Goal: Transaction & Acquisition: Purchase product/service

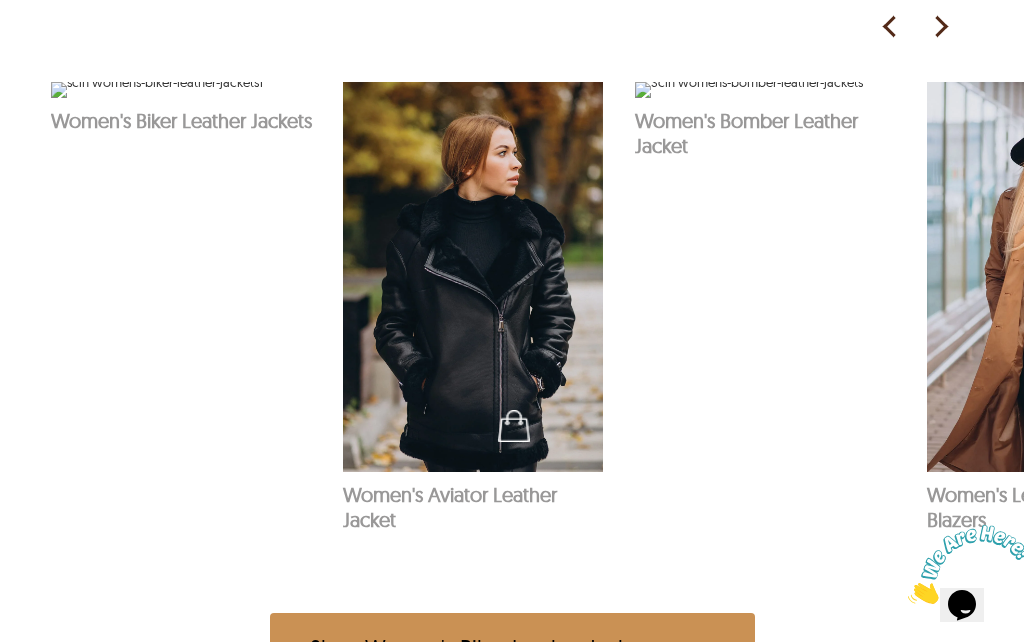
scroll to position [1047, 0]
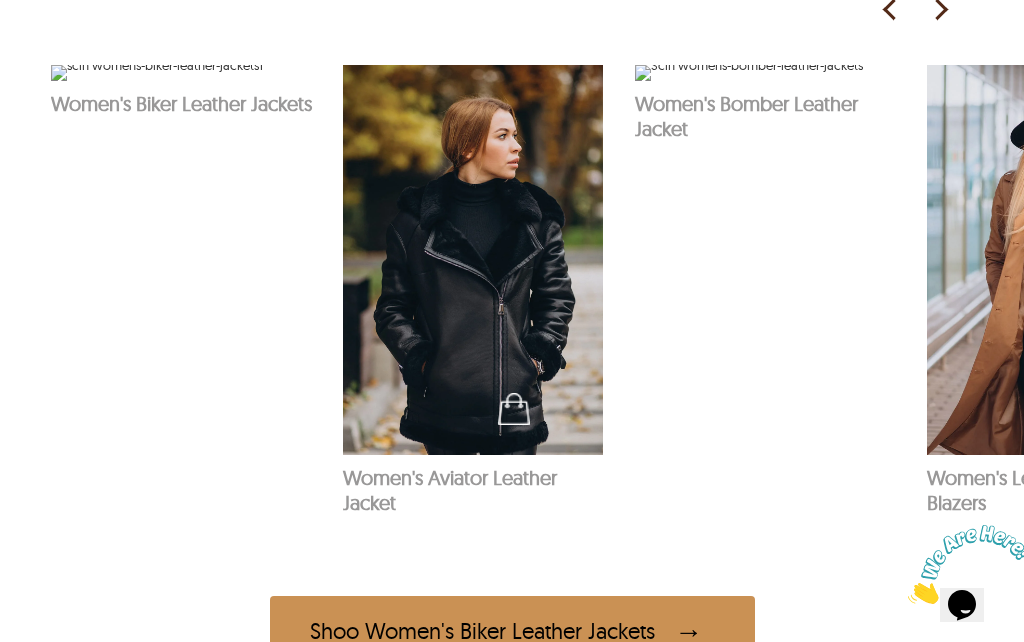
click at [699, 641] on span at bounding box center [695, 630] width 40 height 39
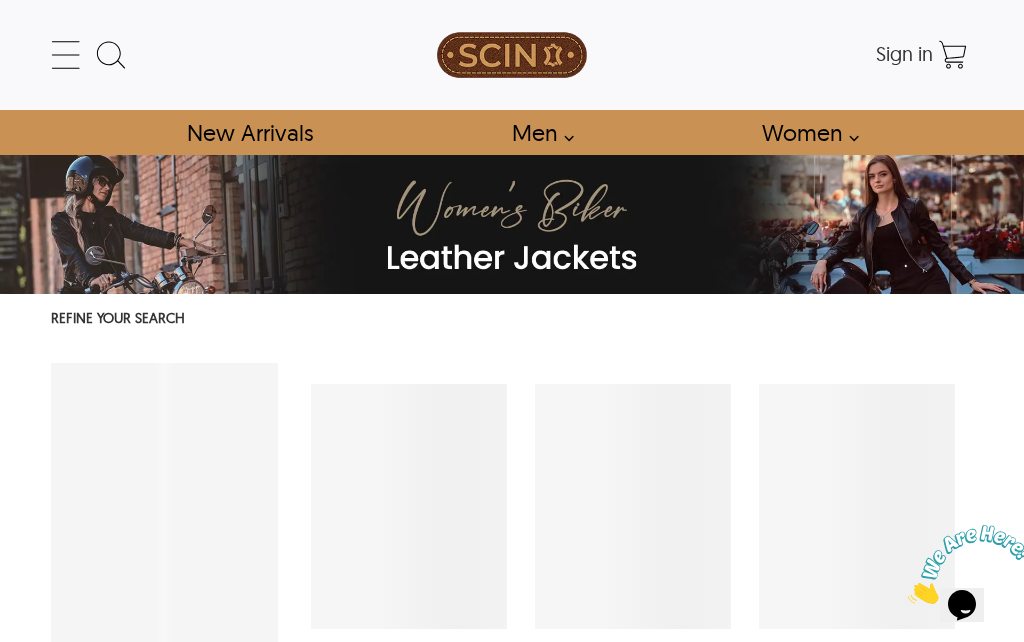
select select "********"
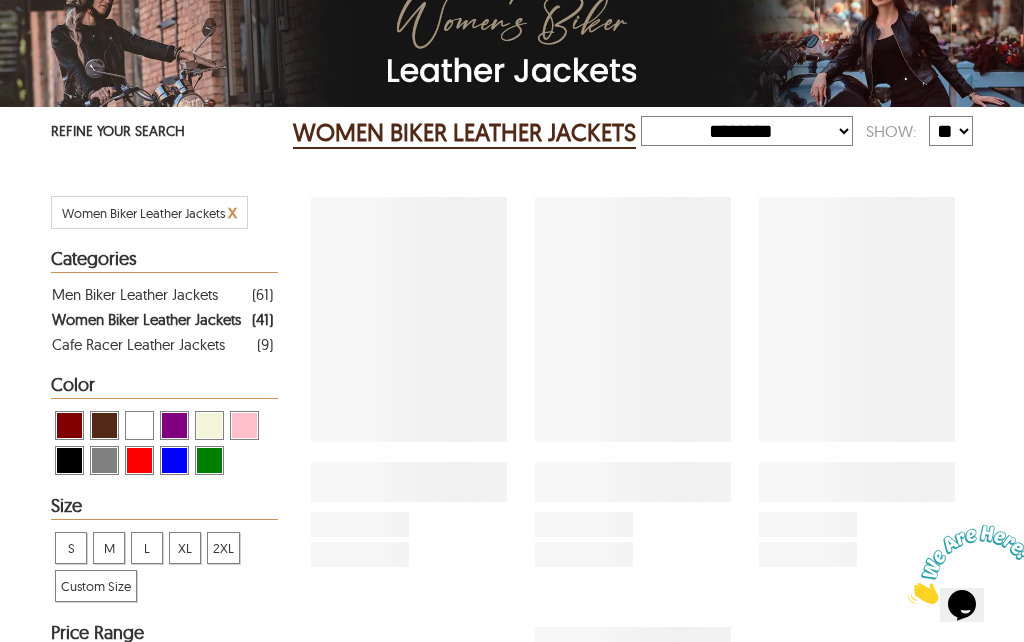
scroll to position [185, 0]
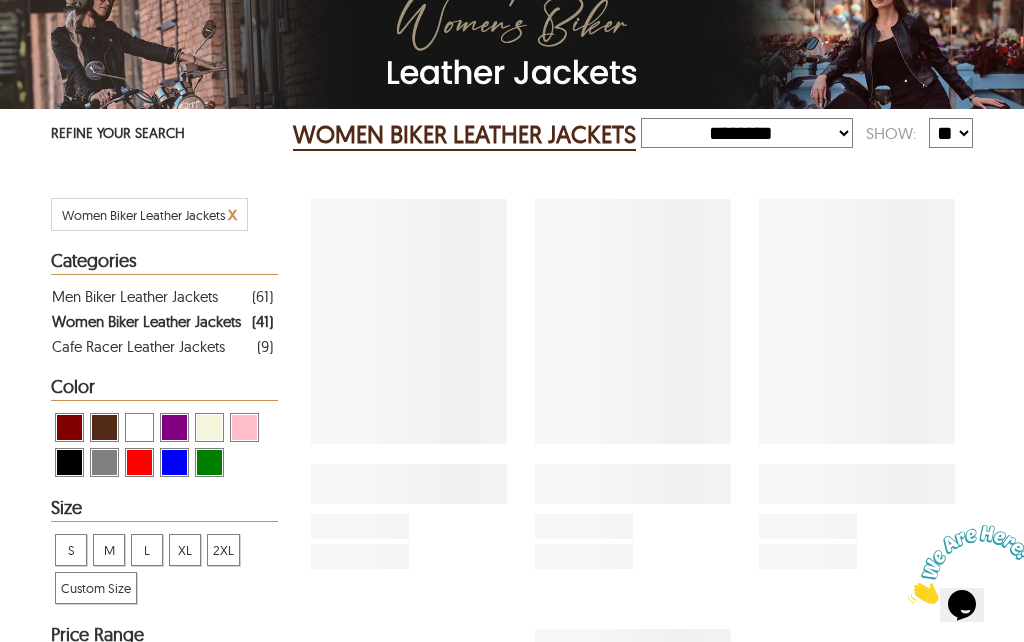
click at [452, 151] on h2 "WOMEN BIKER LEATHER JACKETS" at bounding box center [464, 135] width 343 height 32
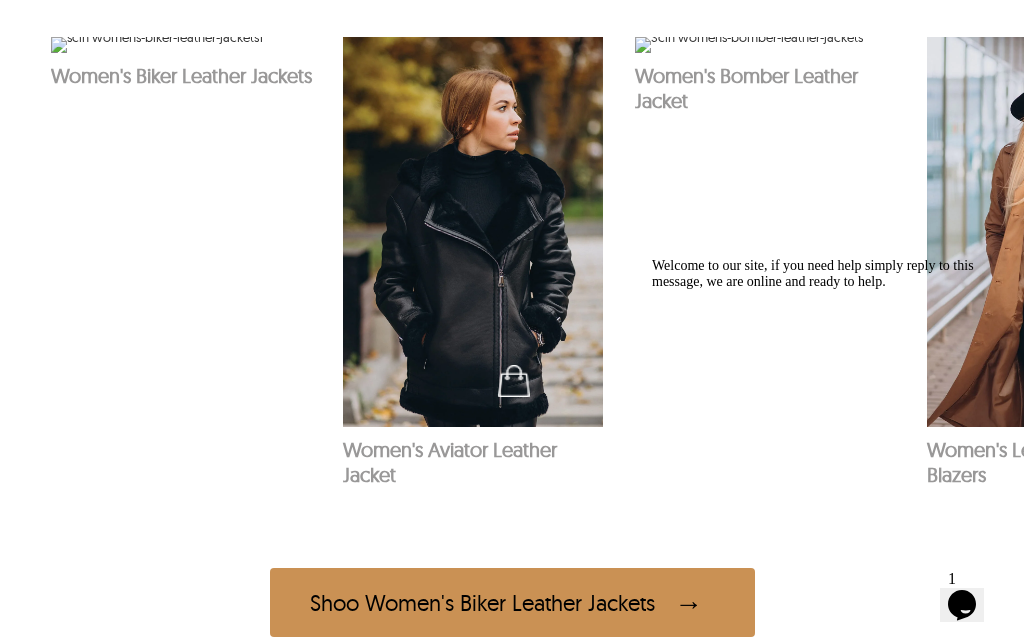
scroll to position [1069, 0]
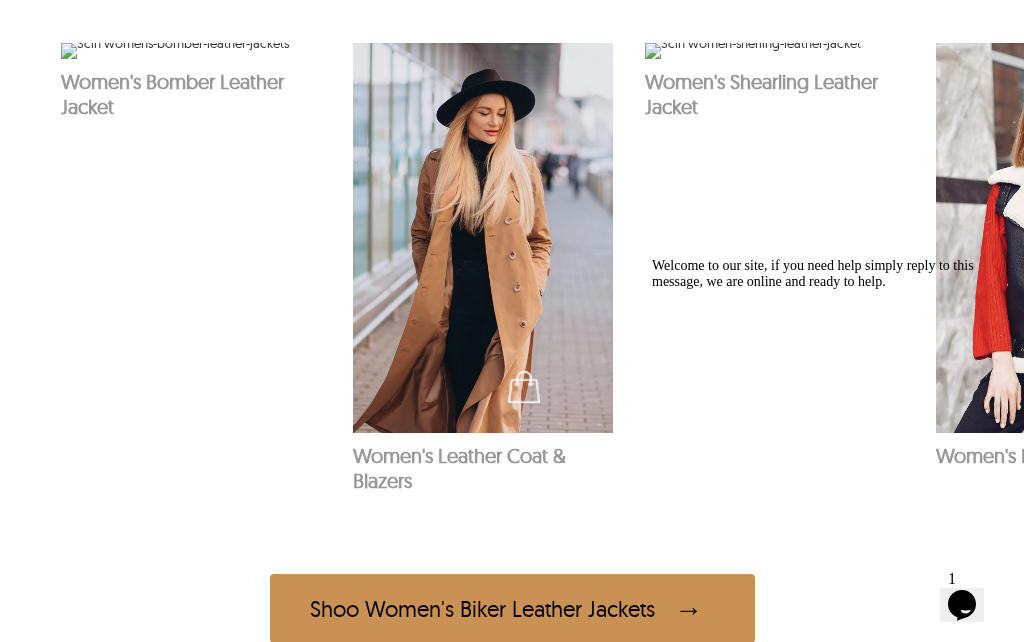
scroll to position [0, 584]
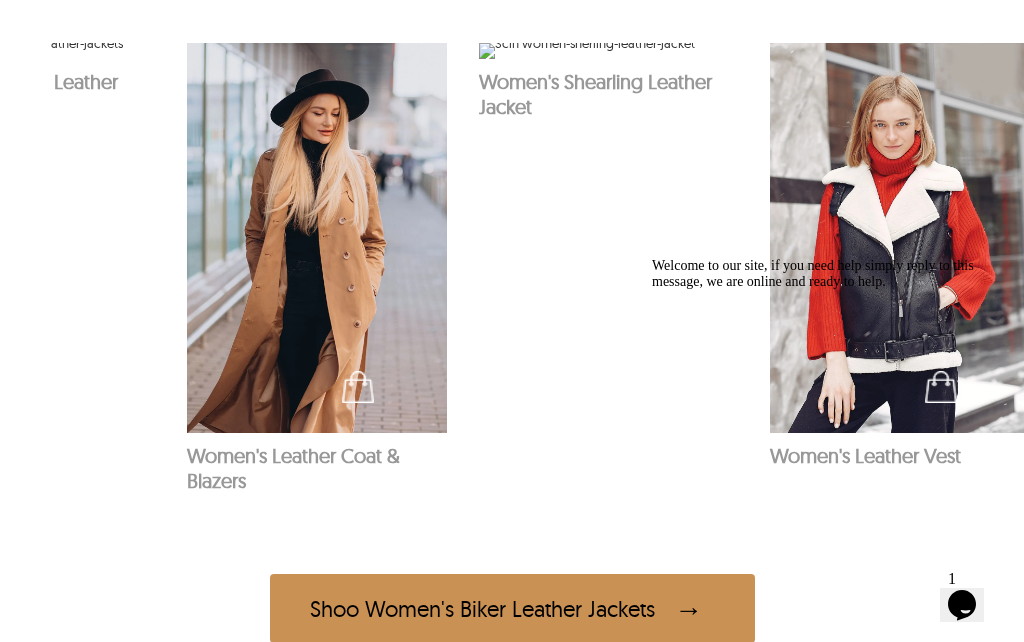
scroll to position [0, 758]
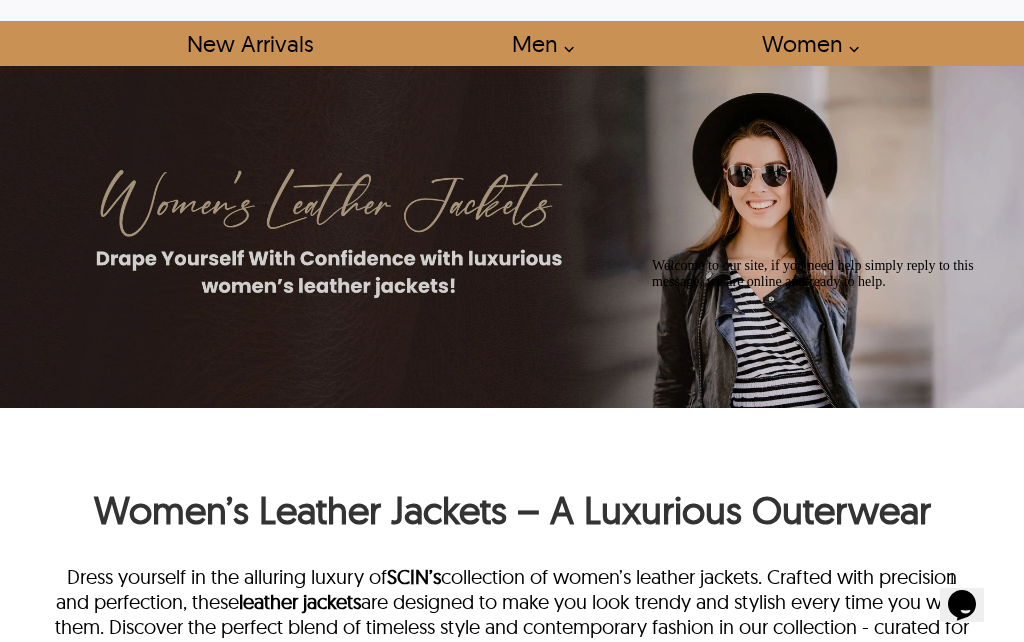
scroll to position [0, 0]
